Goal: Task Accomplishment & Management: Manage account settings

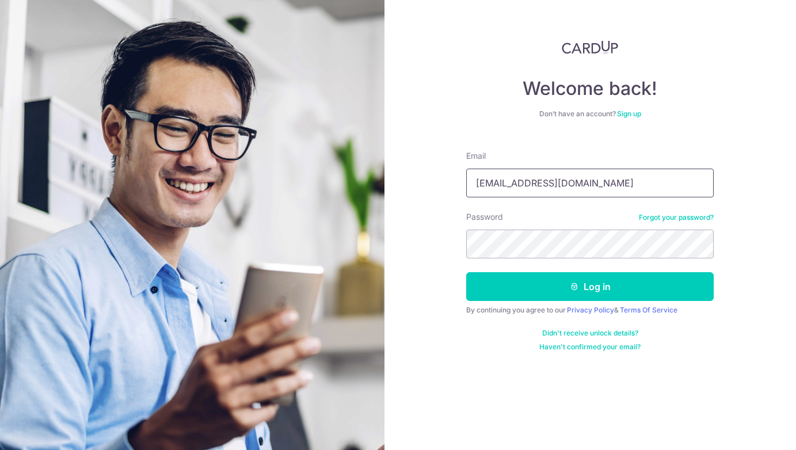
type input "[EMAIL_ADDRESS][DOMAIN_NAME]"
click at [466, 272] on button "Log in" at bounding box center [590, 286] width 248 height 29
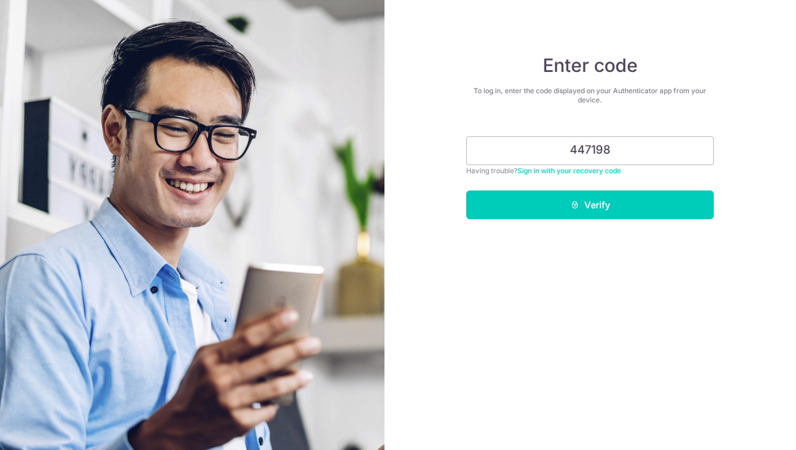
type input "447198"
click at [466, 191] on button "Verify" at bounding box center [590, 205] width 248 height 29
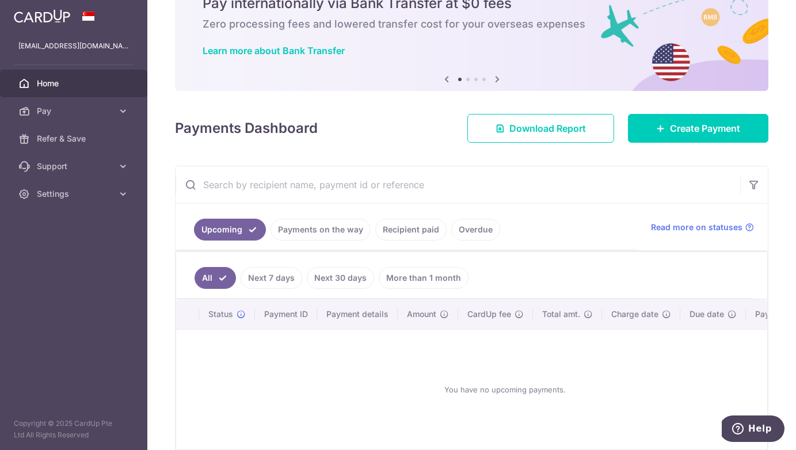
scroll to position [112, 0]
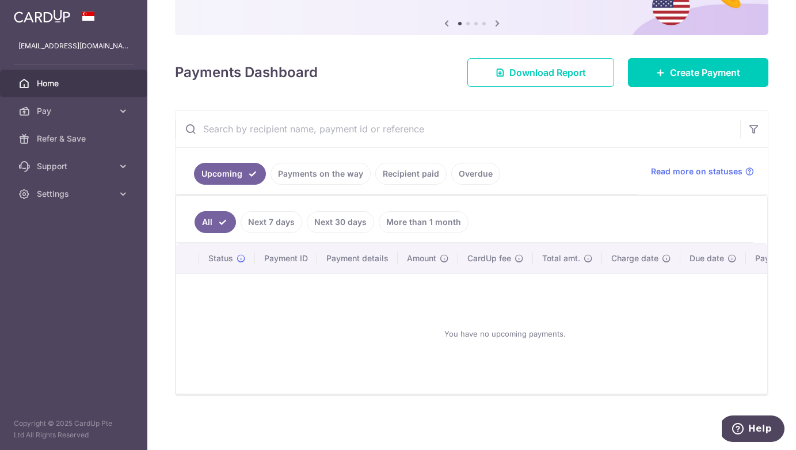
click at [419, 178] on link "Recipient paid" at bounding box center [410, 174] width 71 height 22
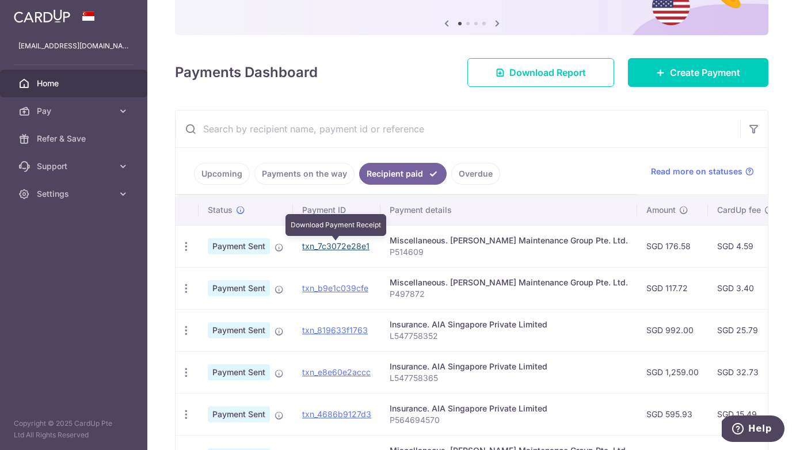
click at [331, 247] on link "txn_7c3072e28e1" at bounding box center [335, 246] width 67 height 10
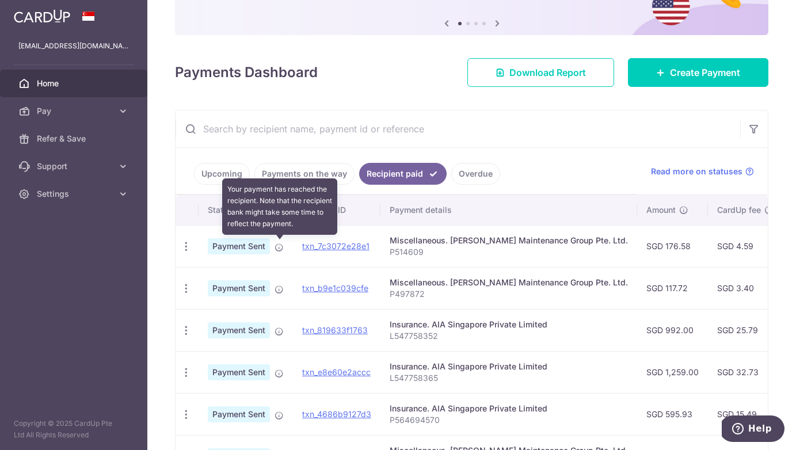
click at [276, 249] on icon at bounding box center [279, 247] width 9 height 9
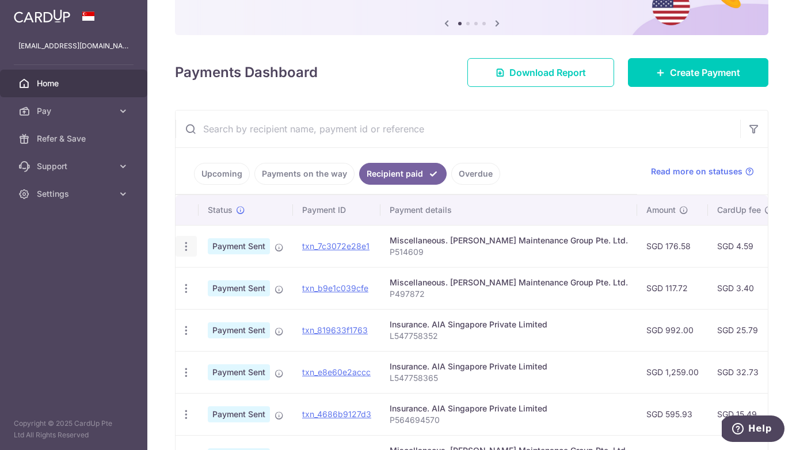
click at [182, 248] on icon "button" at bounding box center [186, 247] width 12 height 12
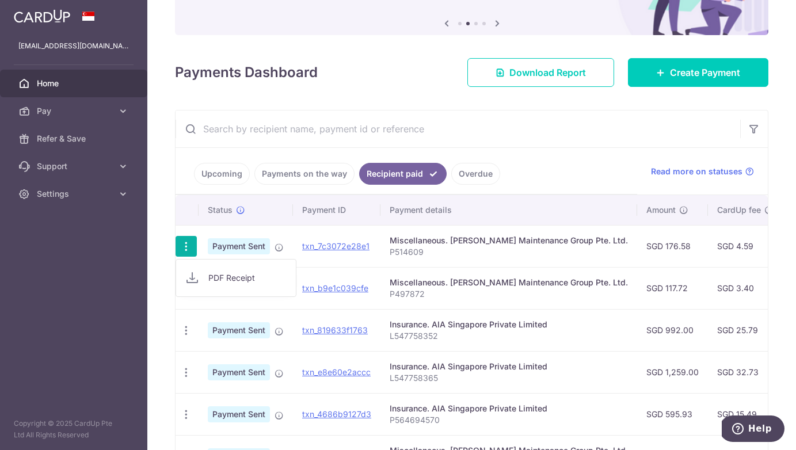
click at [567, 236] on div "Miscellaneous. [PERSON_NAME] Maintenance Group Pte. Ltd." at bounding box center [509, 241] width 238 height 12
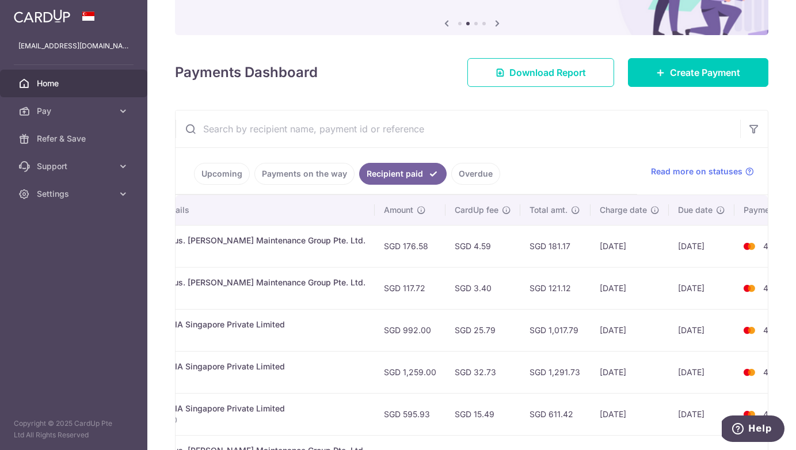
scroll to position [0, 0]
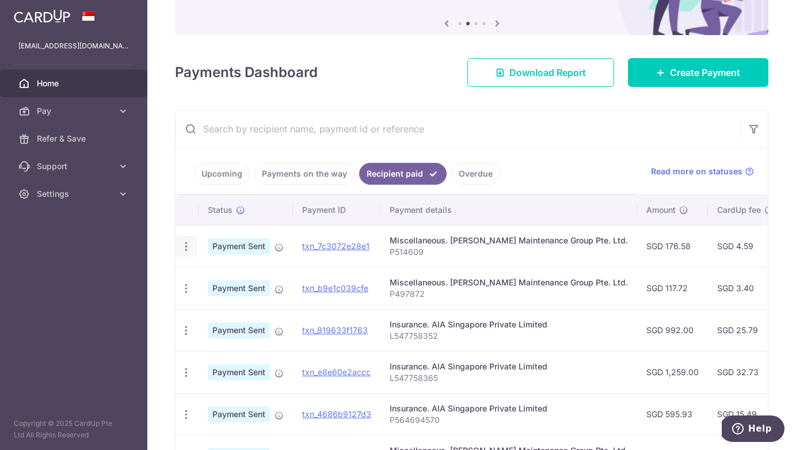
click at [185, 248] on icon "button" at bounding box center [186, 247] width 12 height 12
click at [213, 278] on span "PDF Receipt" at bounding box center [247, 278] width 78 height 12
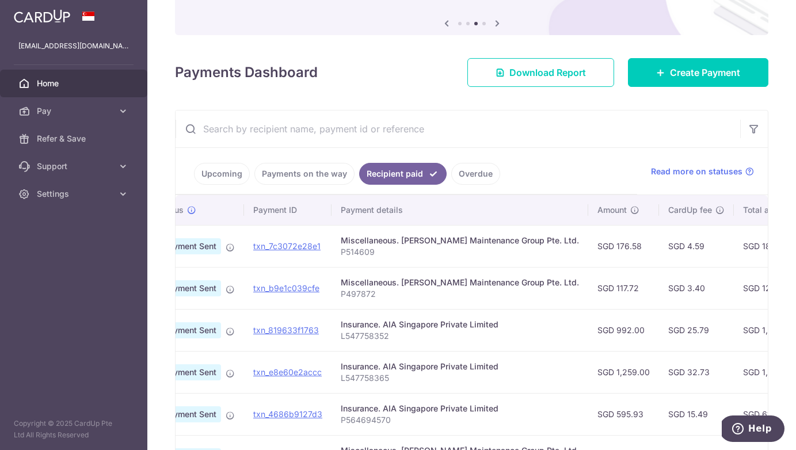
scroll to position [0, 59]
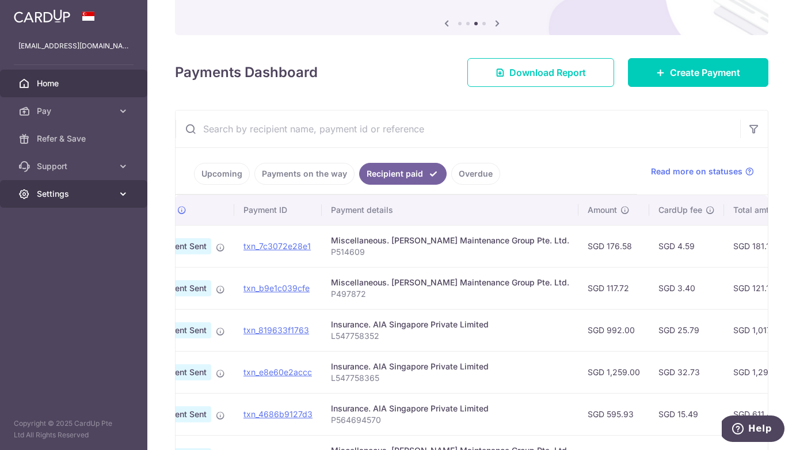
click at [118, 192] on icon at bounding box center [123, 194] width 12 height 12
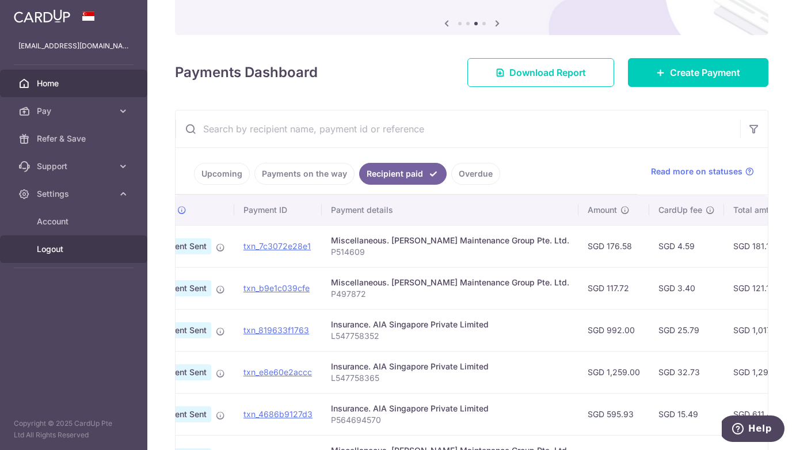
click at [56, 250] on span "Logout" at bounding box center [75, 250] width 76 height 12
